Goal: Information Seeking & Learning: Learn about a topic

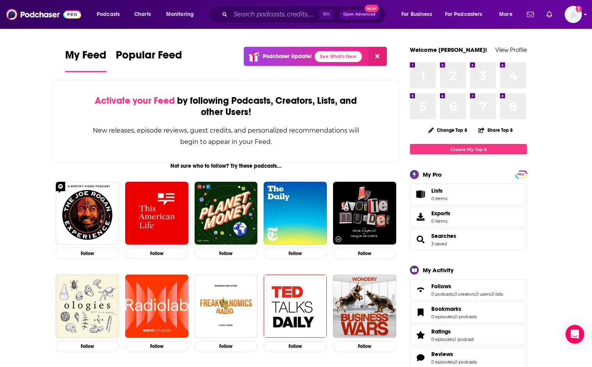
click at [574, 14] on img "Logged in as Jeffmarschner" at bounding box center [573, 14] width 17 height 17
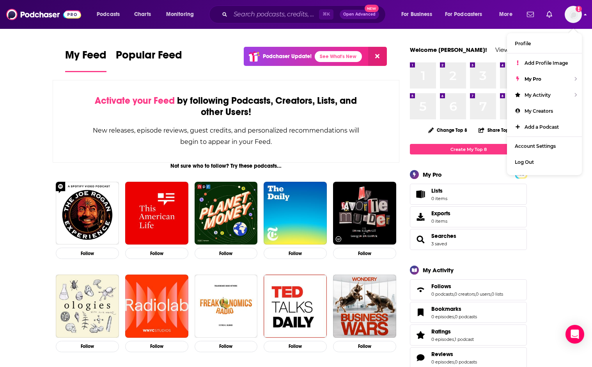
click at [574, 14] on img "Logged in as Jeffmarschner" at bounding box center [573, 14] width 17 height 17
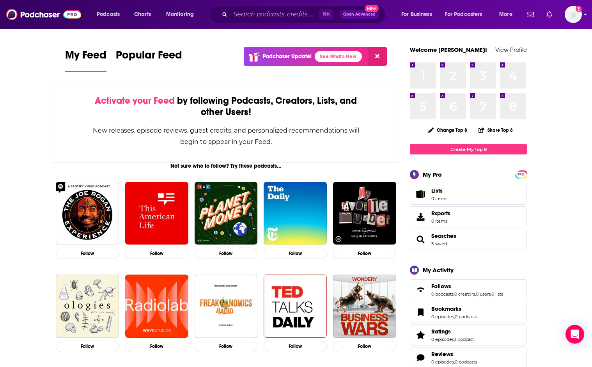
click at [584, 14] on icon "Show profile menu" at bounding box center [585, 14] width 3 height 5
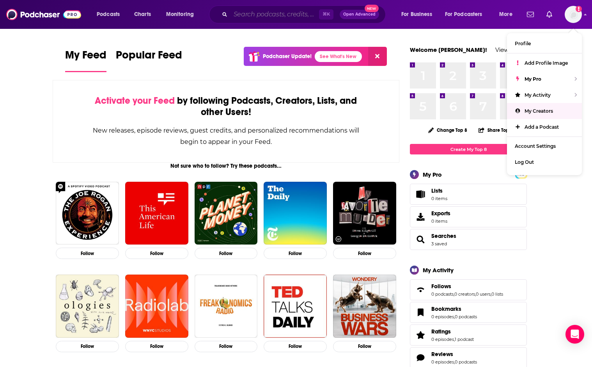
click at [250, 20] on input "Search podcasts, credits, & more..." at bounding box center [275, 14] width 89 height 12
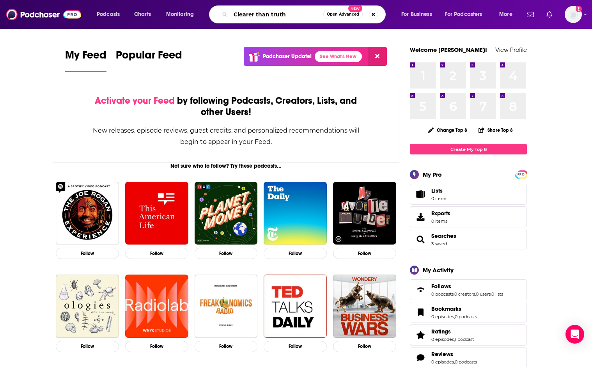
type input "Clearer than truth"
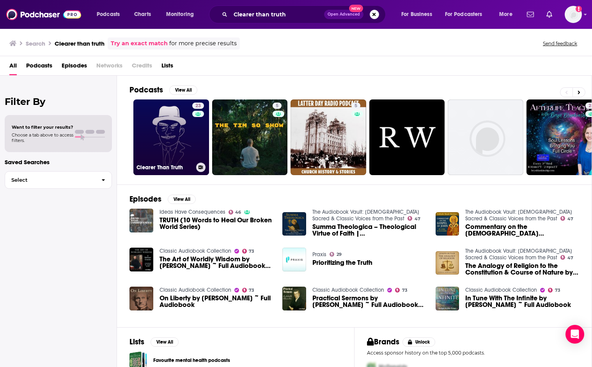
click at [188, 133] on link "23 Clearer Than Truth" at bounding box center [171, 138] width 76 height 76
